Goal: Task Accomplishment & Management: Complete application form

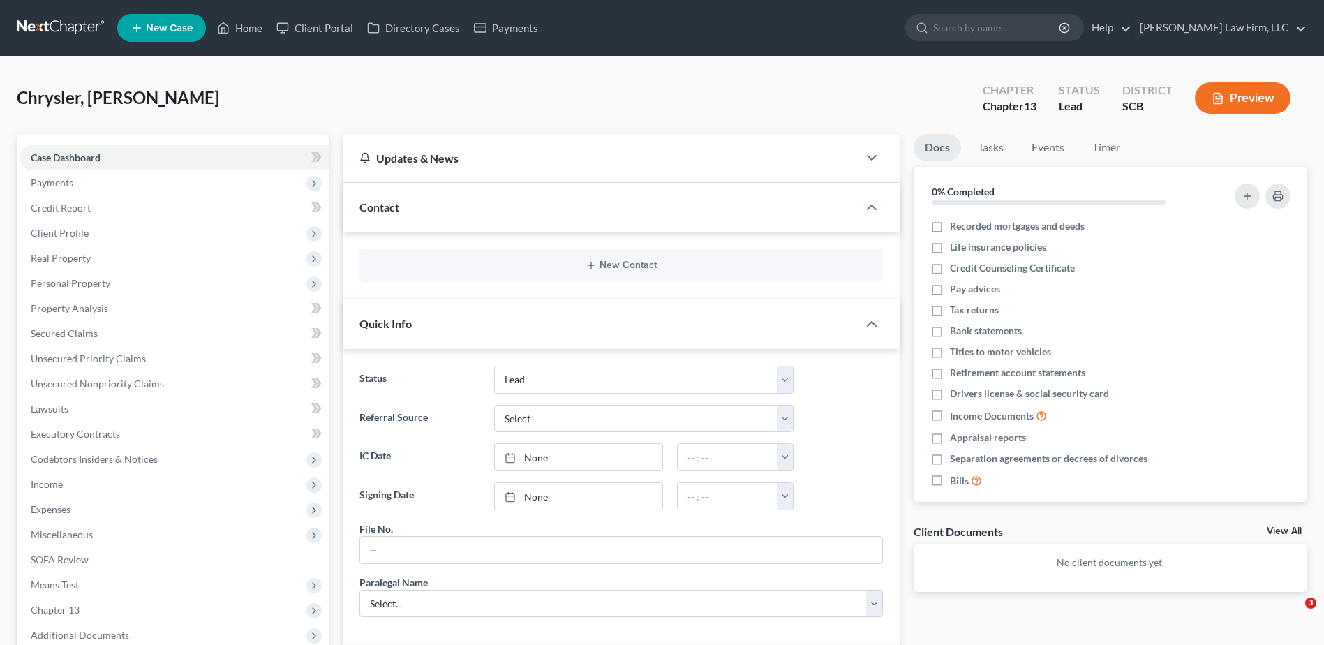
select select "4"
click at [1045, 17] on input "search" at bounding box center [997, 28] width 128 height 26
type input "brannies"
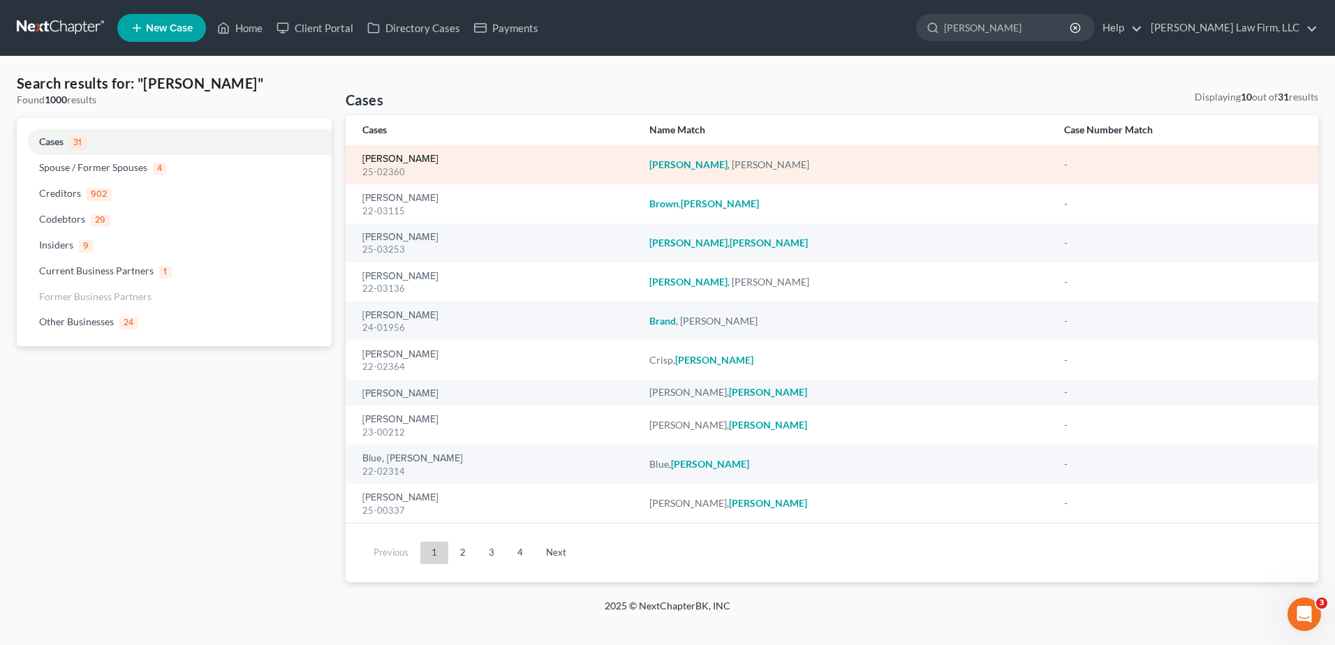
click at [390, 161] on link "[PERSON_NAME]" at bounding box center [400, 159] width 76 height 10
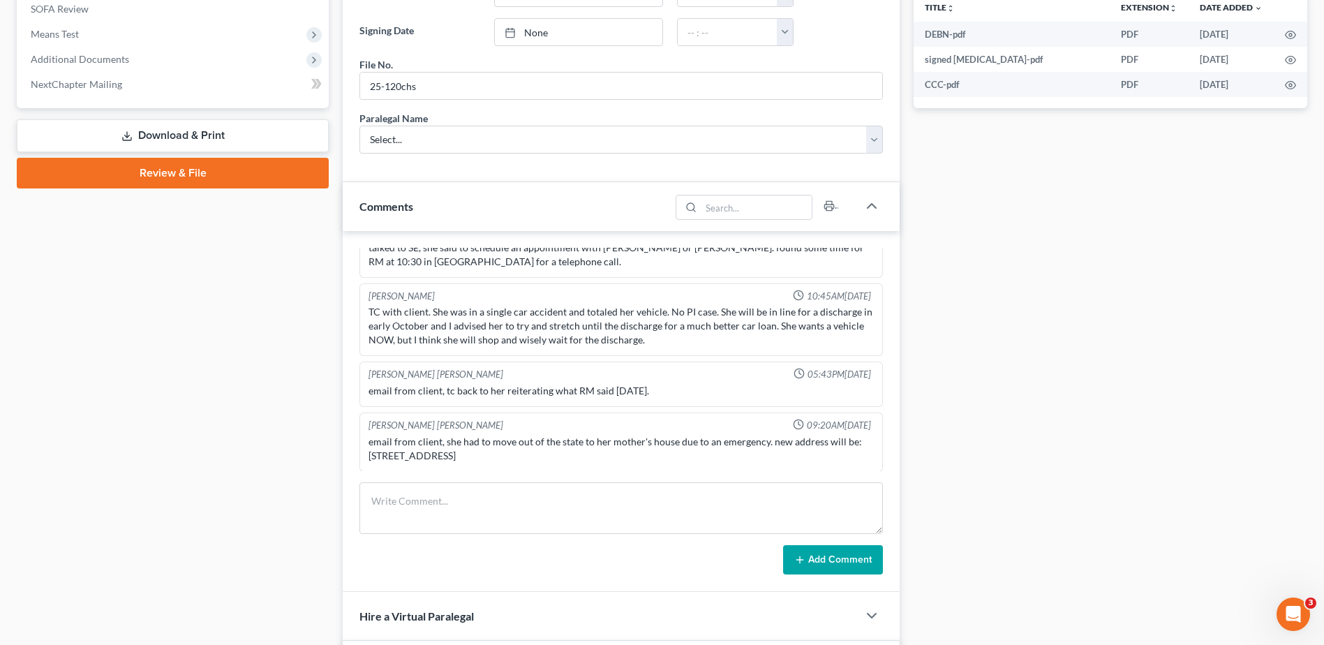
scroll to position [558, 0]
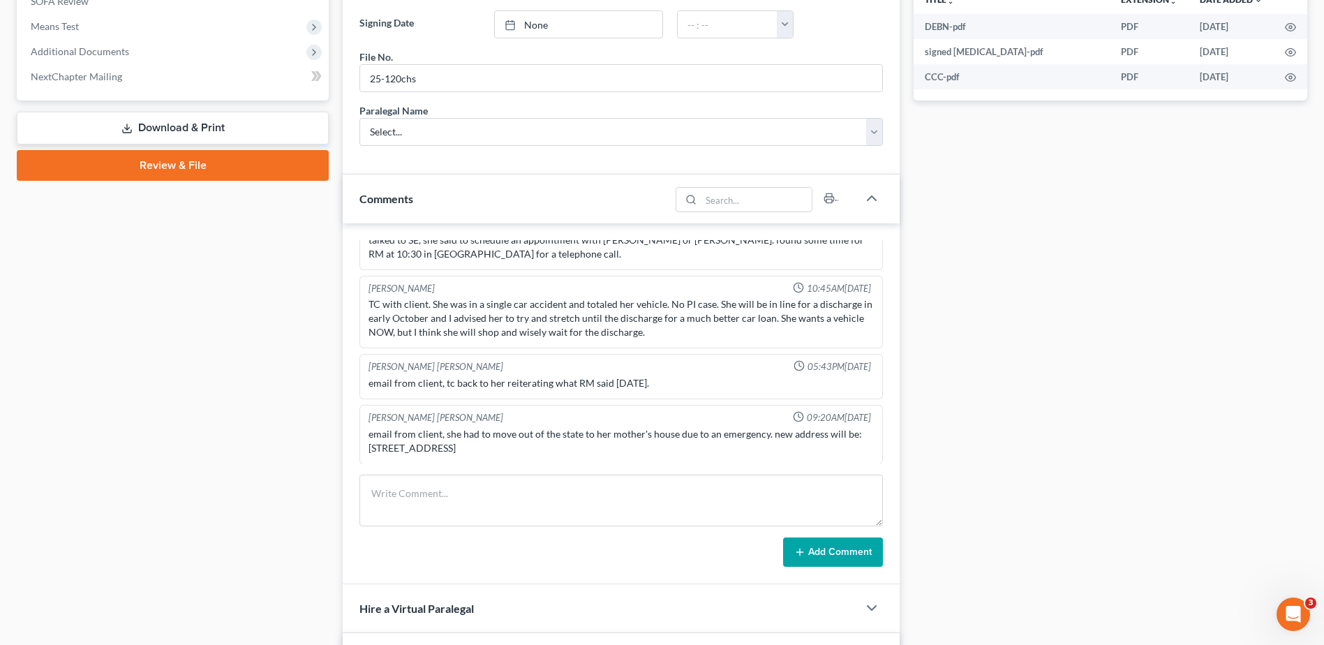
drag, startPoint x: 398, startPoint y: 436, endPoint x: 360, endPoint y: 437, distance: 37.7
click at [360, 437] on div "McCloud Cox 09:20AM, 09/18/2025 email from client, she had to move out of the s…" at bounding box center [620, 434] width 523 height 59
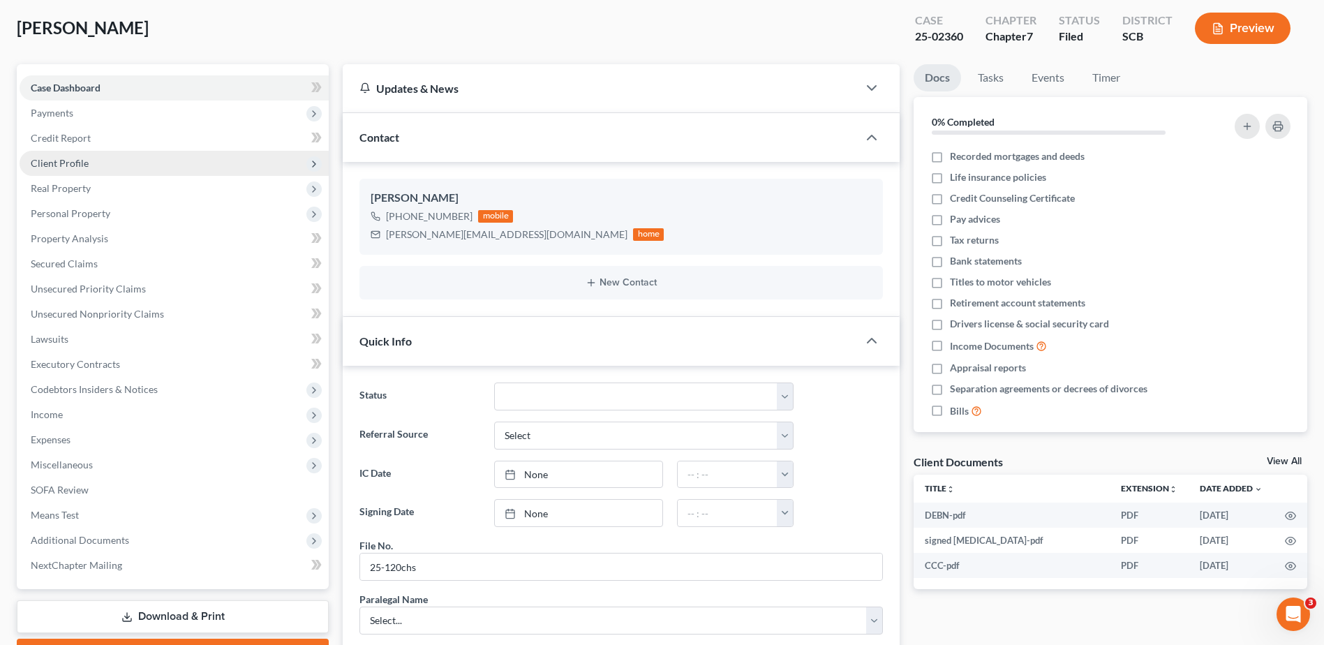
click at [96, 166] on span "Client Profile" at bounding box center [174, 163] width 309 height 25
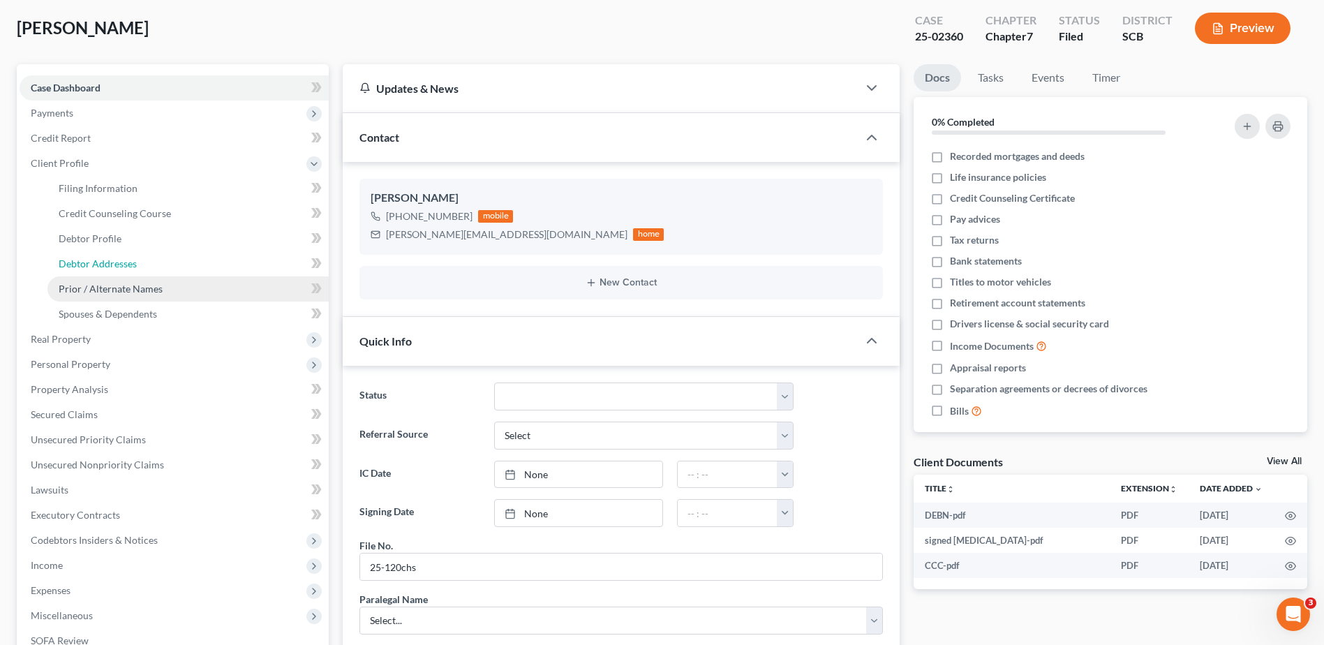
click at [119, 267] on span "Debtor Addresses" at bounding box center [98, 264] width 78 height 12
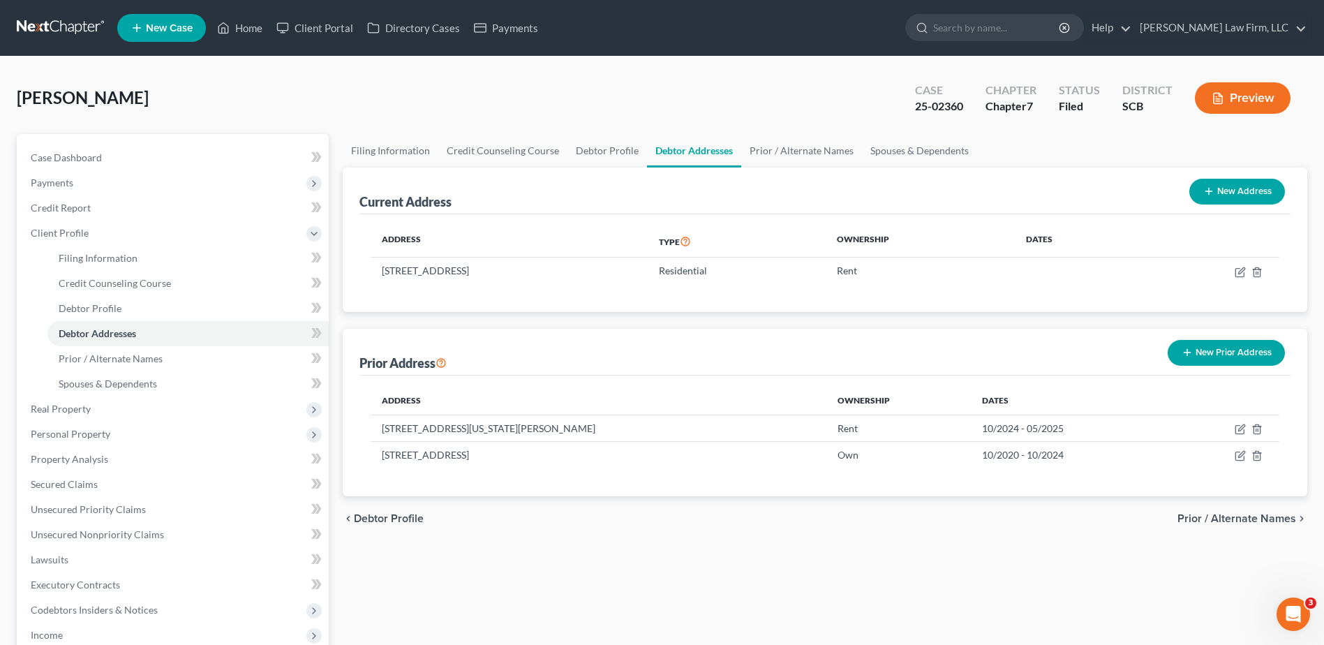
click at [1228, 350] on button "New Prior Address" at bounding box center [1226, 353] width 117 height 26
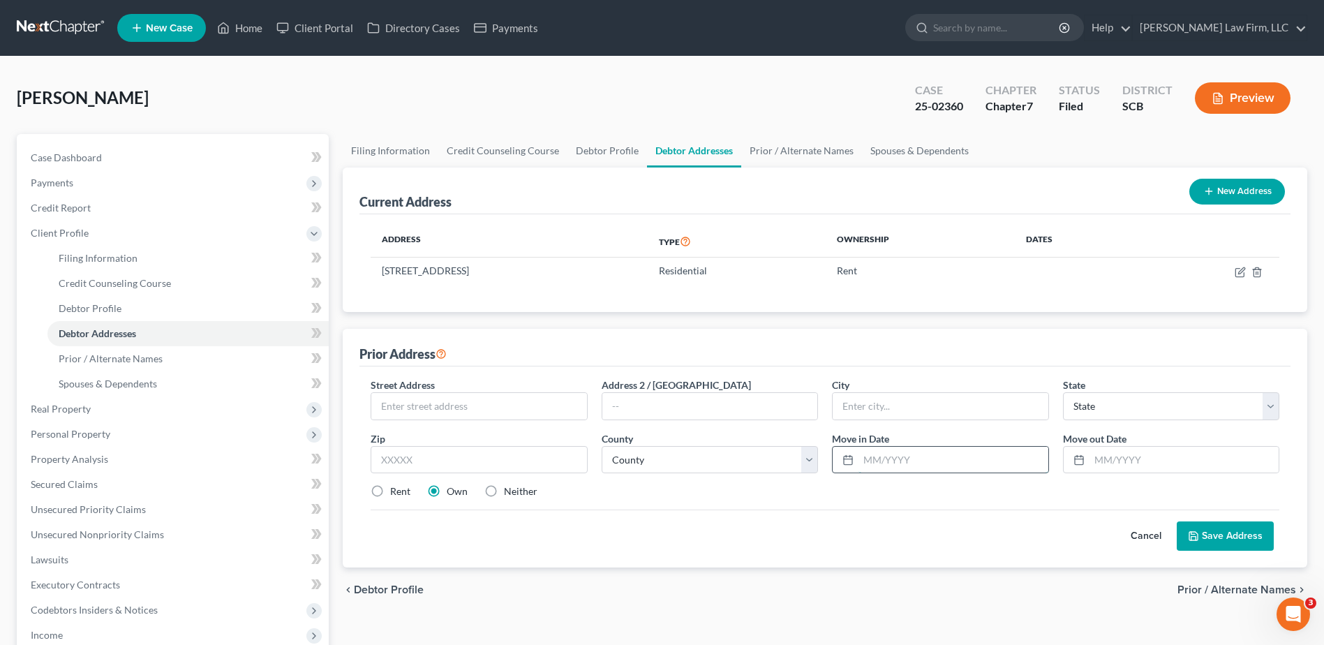
click at [889, 468] on input "text" at bounding box center [953, 460] width 189 height 27
type input "05/2025"
type input "1"
type input "9/01/2025"
click at [476, 400] on input "text" at bounding box center [478, 406] width 215 height 27
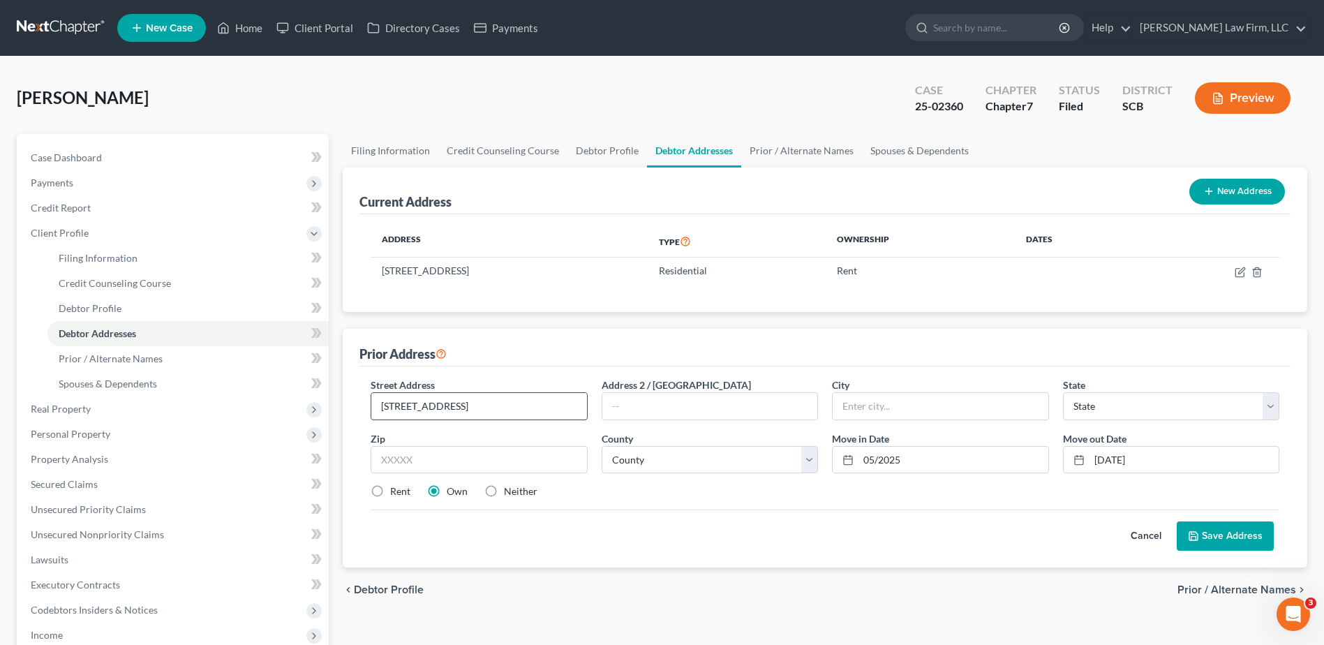
type input "500 Cherokee Drive"
click at [901, 414] on input "text" at bounding box center [940, 406] width 215 height 27
type input "Summervile"
select select "42"
type input "29486\"
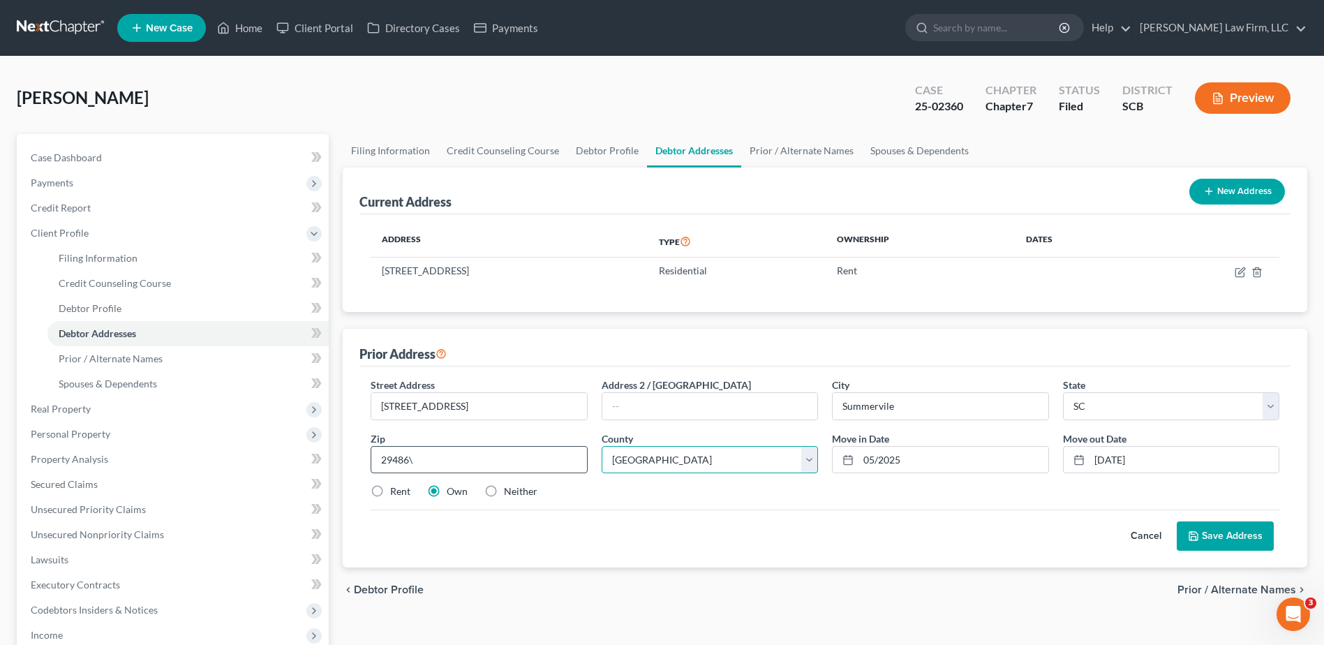
select select "4"
click at [506, 459] on input "29486\" at bounding box center [479, 460] width 216 height 28
type input "29486"
select select "7"
click at [1215, 533] on button "Save Address" at bounding box center [1225, 535] width 97 height 29
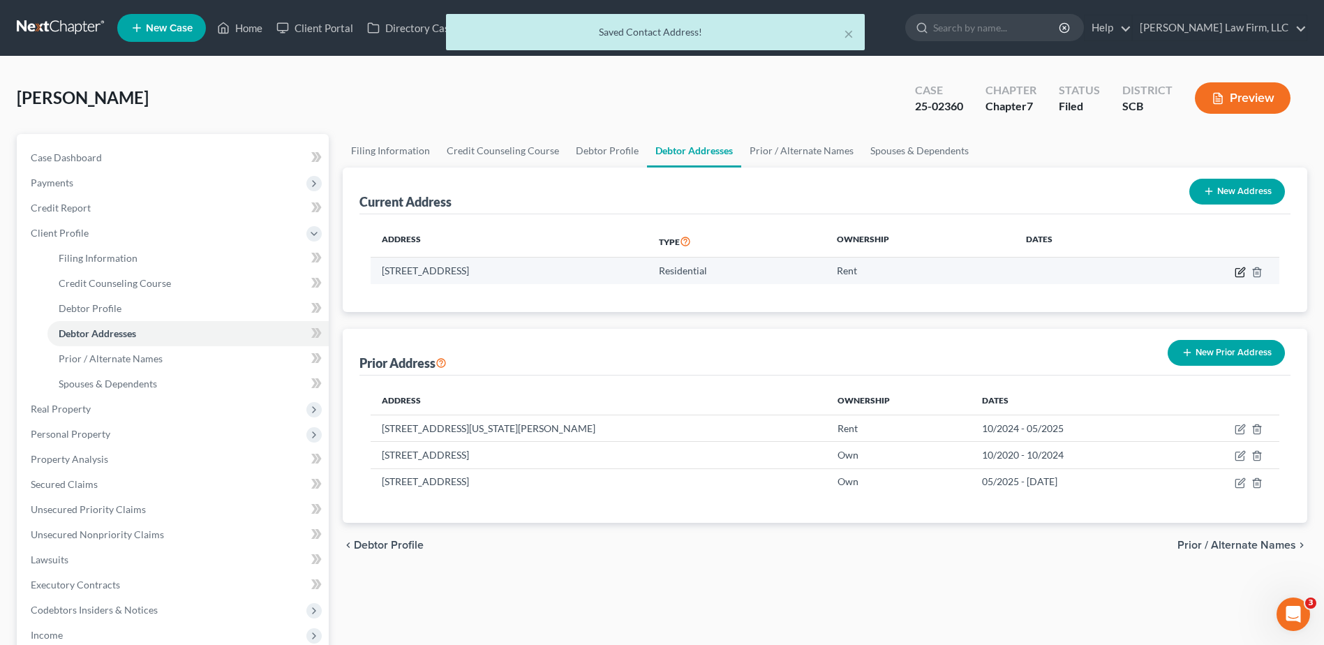
click at [1240, 270] on icon "button" at bounding box center [1240, 272] width 11 height 11
select select "42"
select select "7"
select select "0"
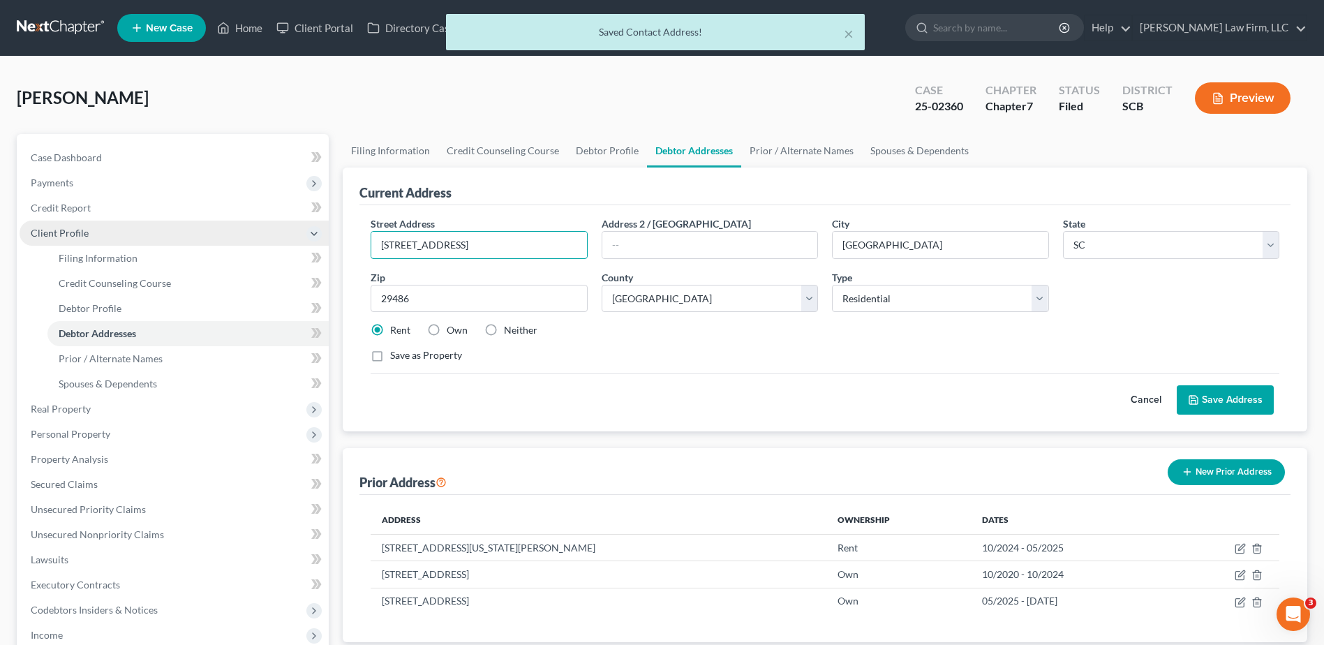
drag, startPoint x: 491, startPoint y: 237, endPoint x: 313, endPoint y: 237, distance: 178.0
click at [317, 237] on div "Petition Navigation Case Dashboard Payments Invoices Payments Payments Credit R…" at bounding box center [662, 512] width 1305 height 756
paste input "3125 N Buffalo Dr #1068 Las Vegas, NV 89"
type input "3125 N Buffalo Dr #1068 Las Vegas, NV 89"
click at [653, 242] on input "text" at bounding box center [709, 245] width 215 height 27
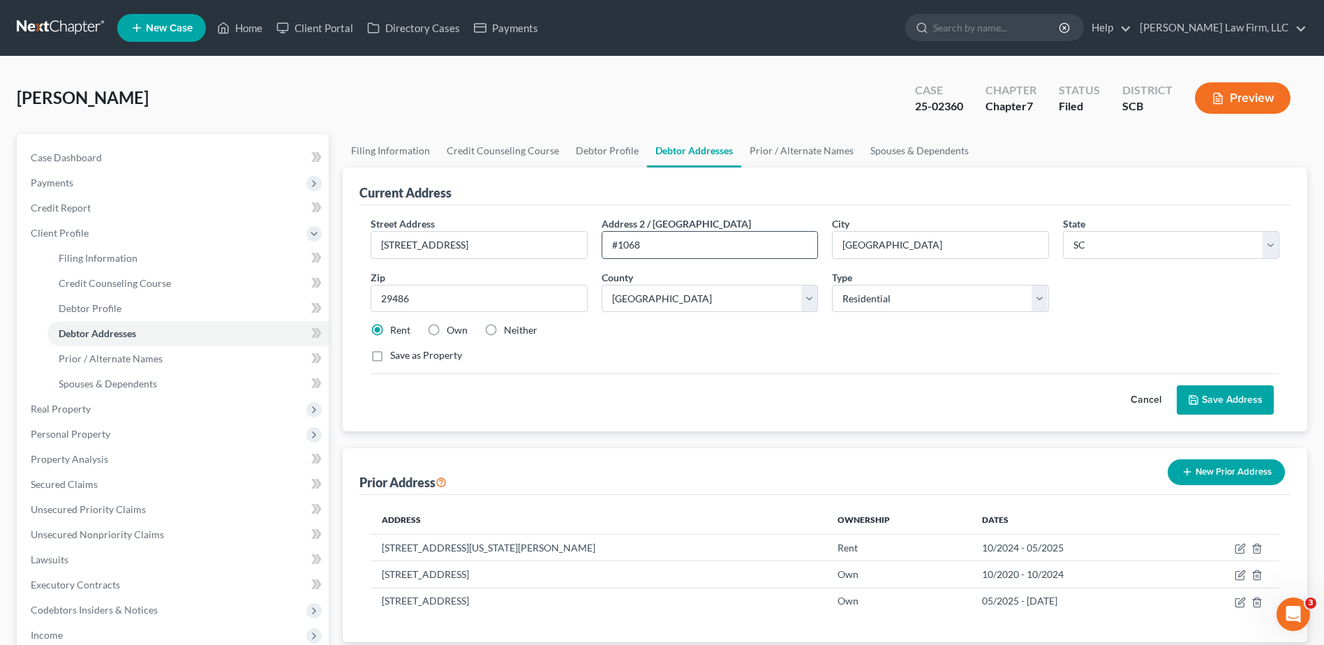
type input "#1068"
type input "Las Vegas"
select select "31"
select select
drag, startPoint x: 458, startPoint y: 244, endPoint x: 911, endPoint y: 252, distance: 453.1
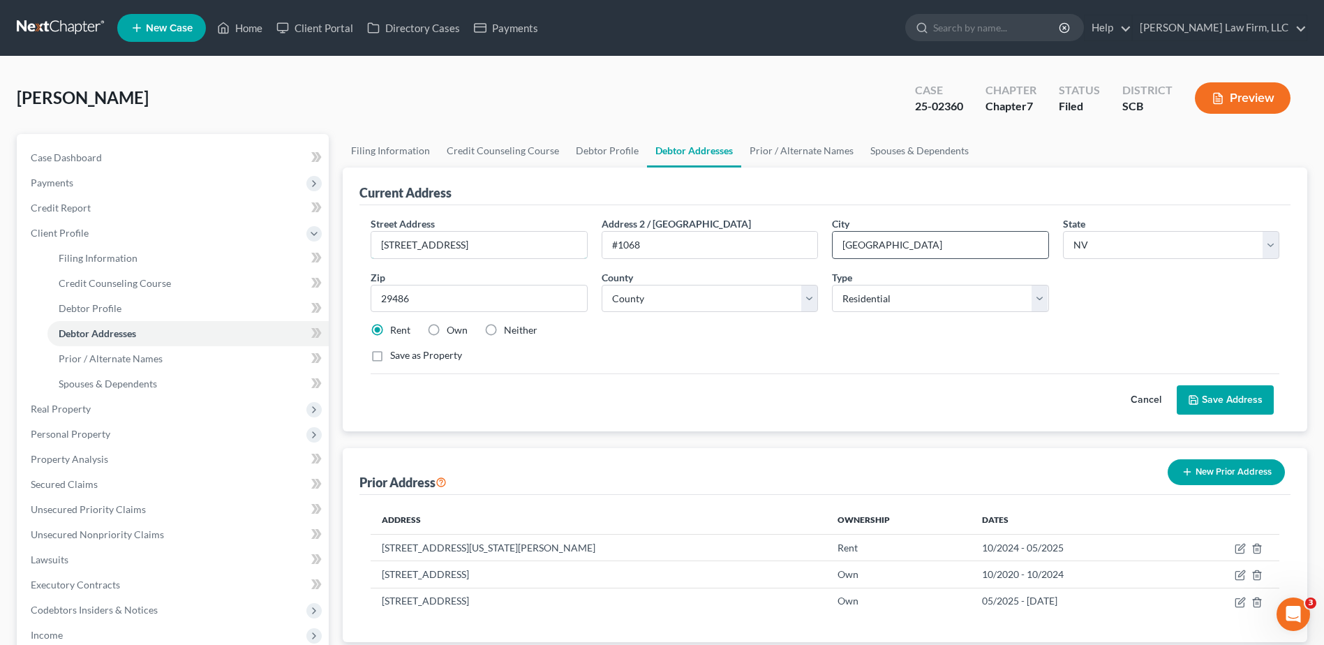
click at [778, 252] on div "Street Address * 3125 N Buffalo Dr #1068 Las Vegas, NV 89 Address 2 / PO Box #1…" at bounding box center [825, 295] width 923 height 158
type input "3125 N Buffalo Drive"
click at [522, 302] on input "29486" at bounding box center [479, 299] width 216 height 28
click at [274, 302] on div "Petition Navigation Case Dashboard Payments Invoices Payments Payments Credit R…" at bounding box center [662, 512] width 1305 height 756
type input "89128"
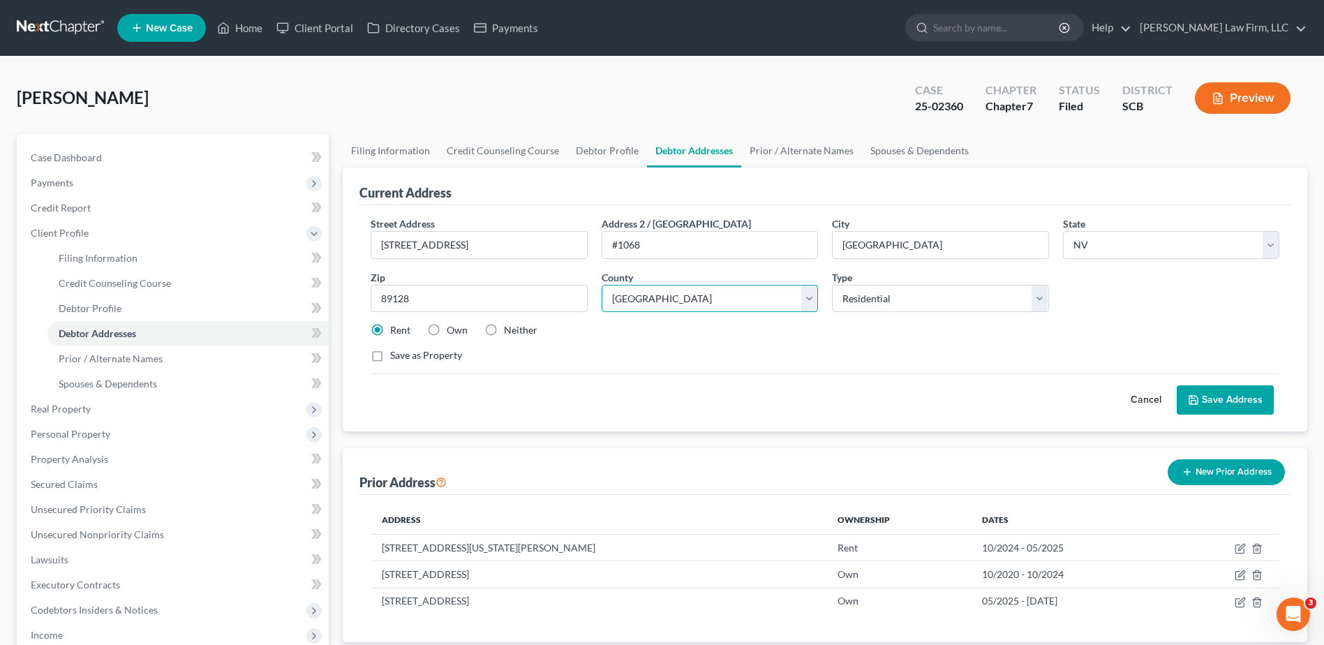
click at [670, 299] on select "County Carson City Churchill County Clark County Douglas County Elko County Esm…" at bounding box center [710, 299] width 216 height 28
select select "2"
click at [602, 285] on select "County Carson City Churchill County Clark County Douglas County Elko County Esm…" at bounding box center [710, 299] width 216 height 28
click at [856, 290] on select "Select Residential Mailing Rental Business" at bounding box center [940, 299] width 216 height 28
click at [832, 285] on select "Select Residential Mailing Rental Business" at bounding box center [940, 299] width 216 height 28
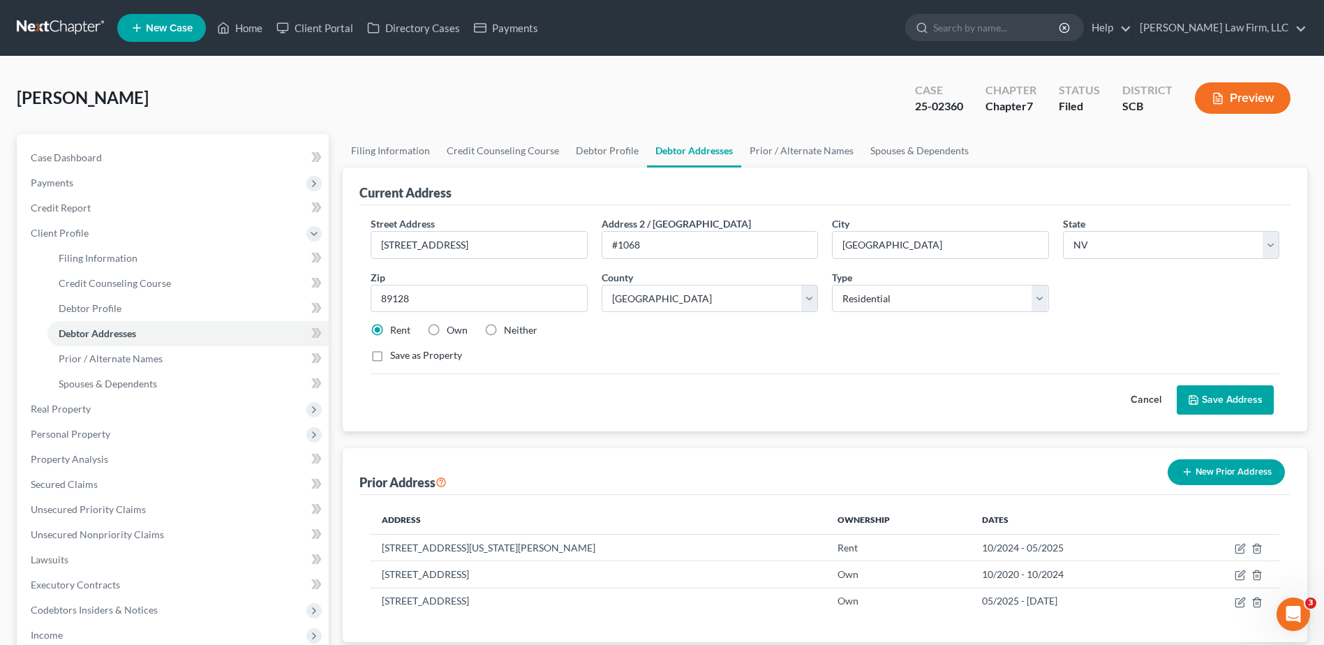
click at [1226, 394] on button "Save Address" at bounding box center [1225, 399] width 97 height 29
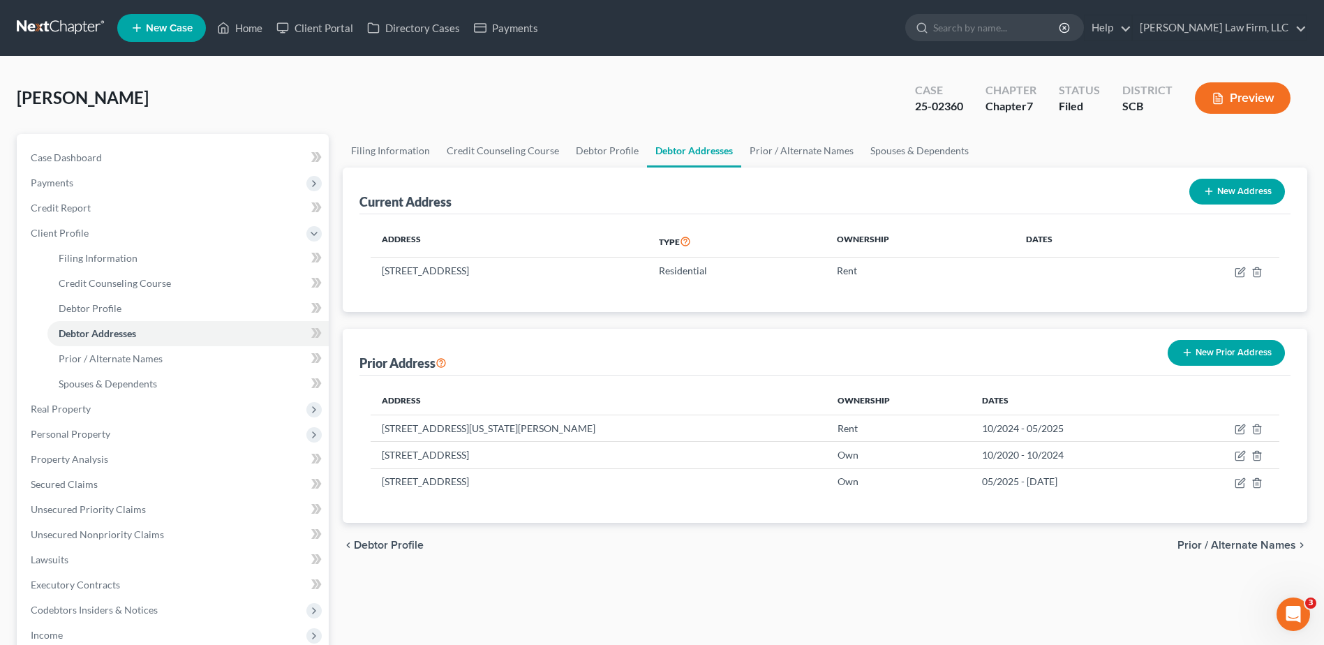
click at [42, 23] on link at bounding box center [61, 27] width 89 height 25
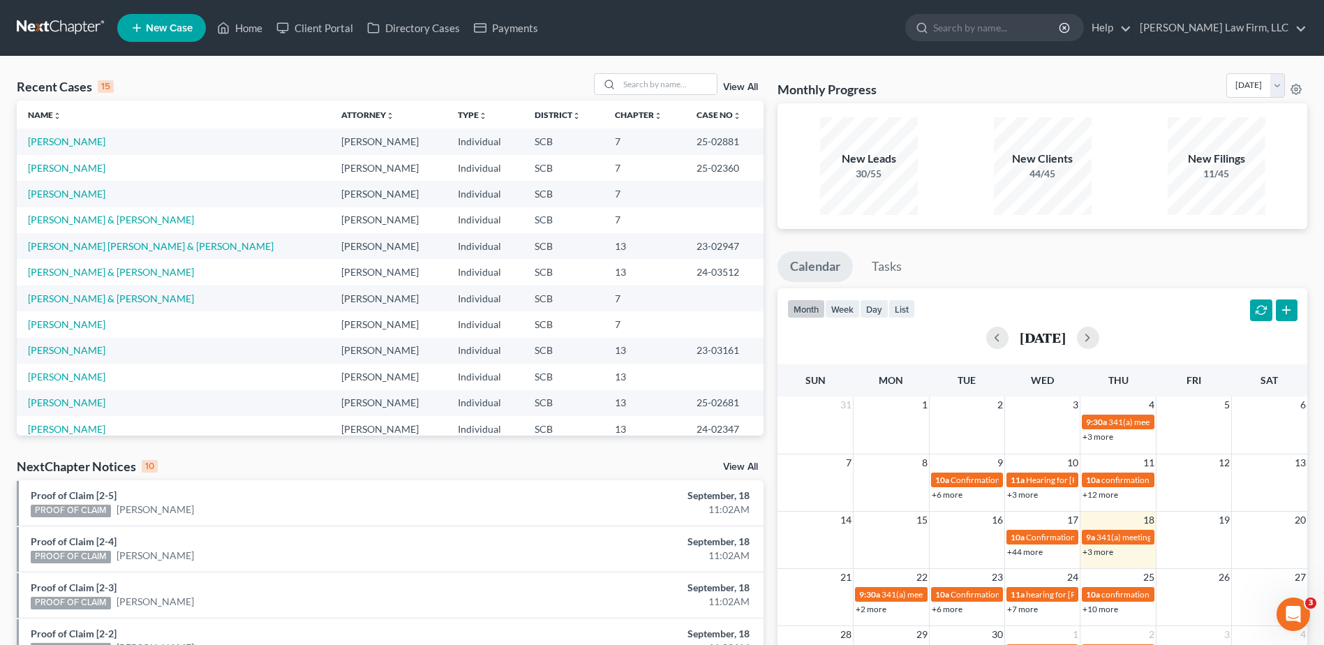
click at [64, 23] on link at bounding box center [61, 27] width 89 height 25
